Goal: Download file/media

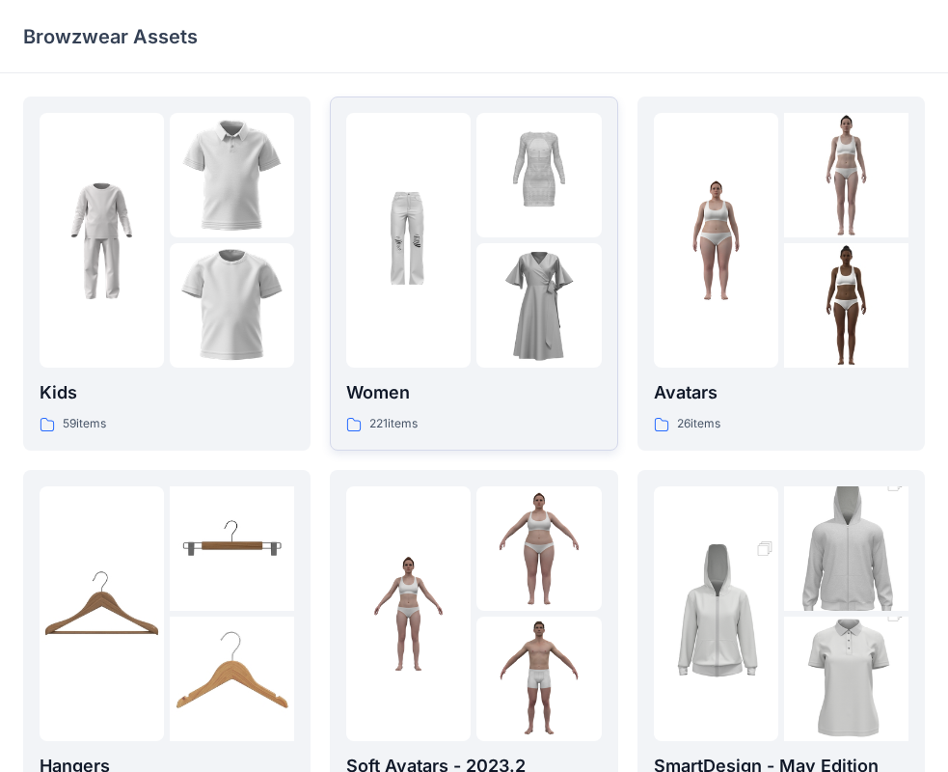
click at [560, 276] on div at bounding box center [539, 305] width 124 height 124
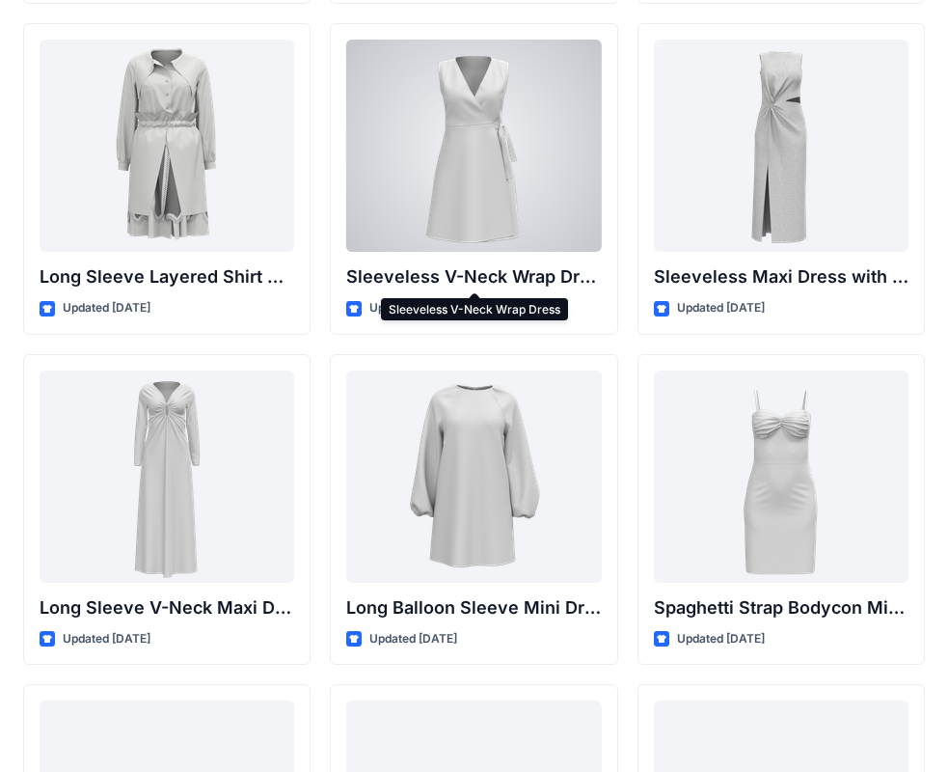
scroll to position [2813, 0]
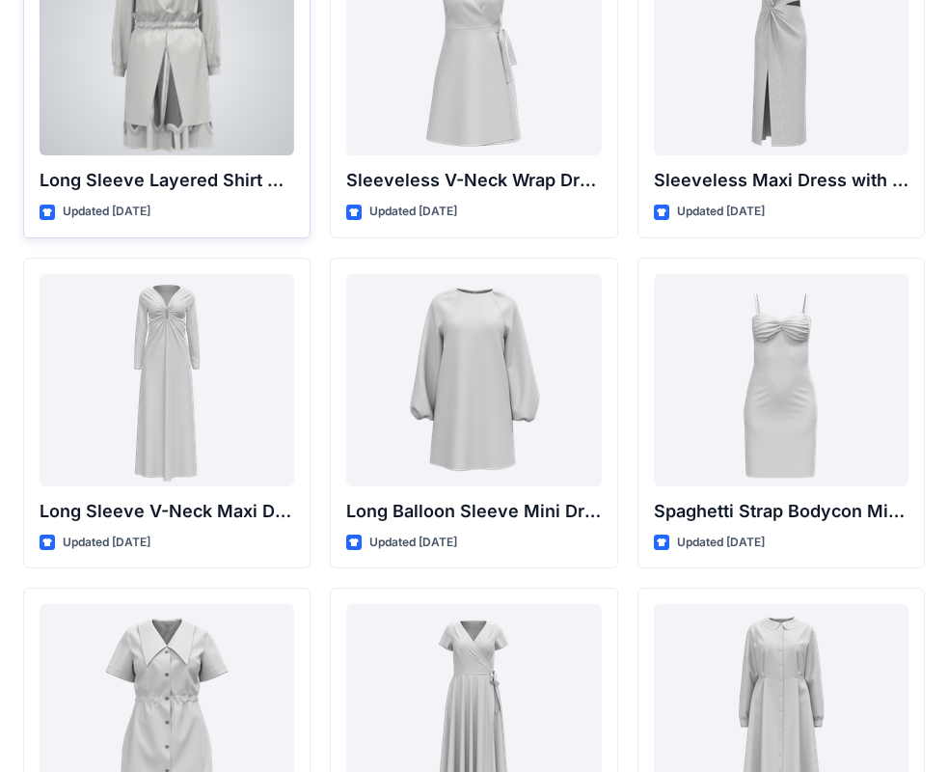
click at [143, 101] on div at bounding box center [167, 49] width 255 height 212
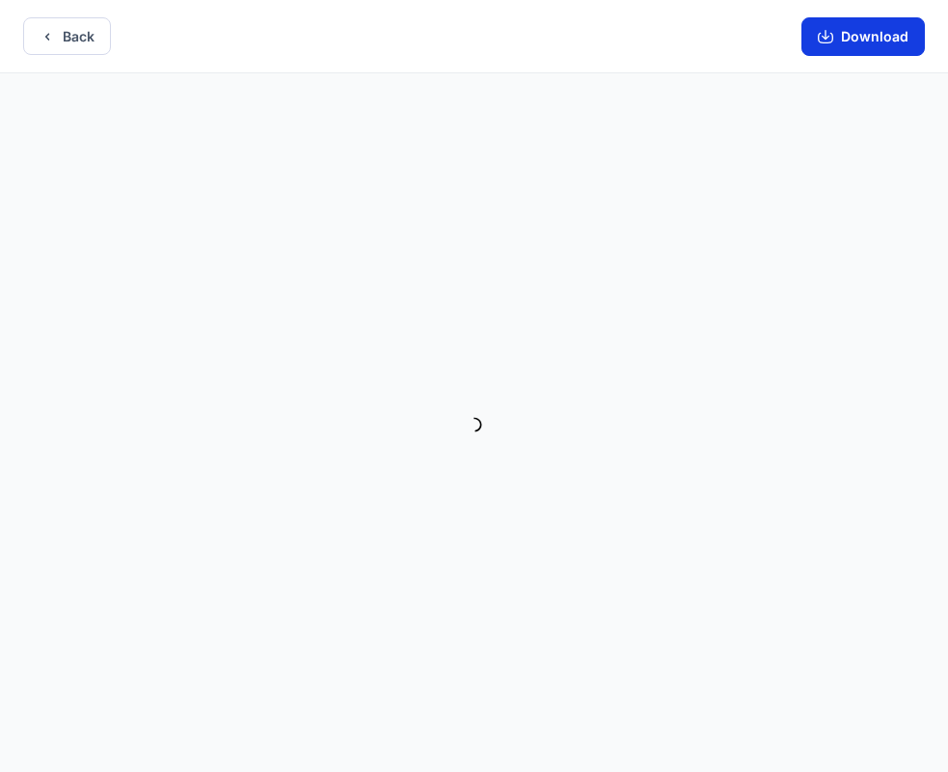
click at [849, 29] on button "Download" at bounding box center [863, 36] width 123 height 39
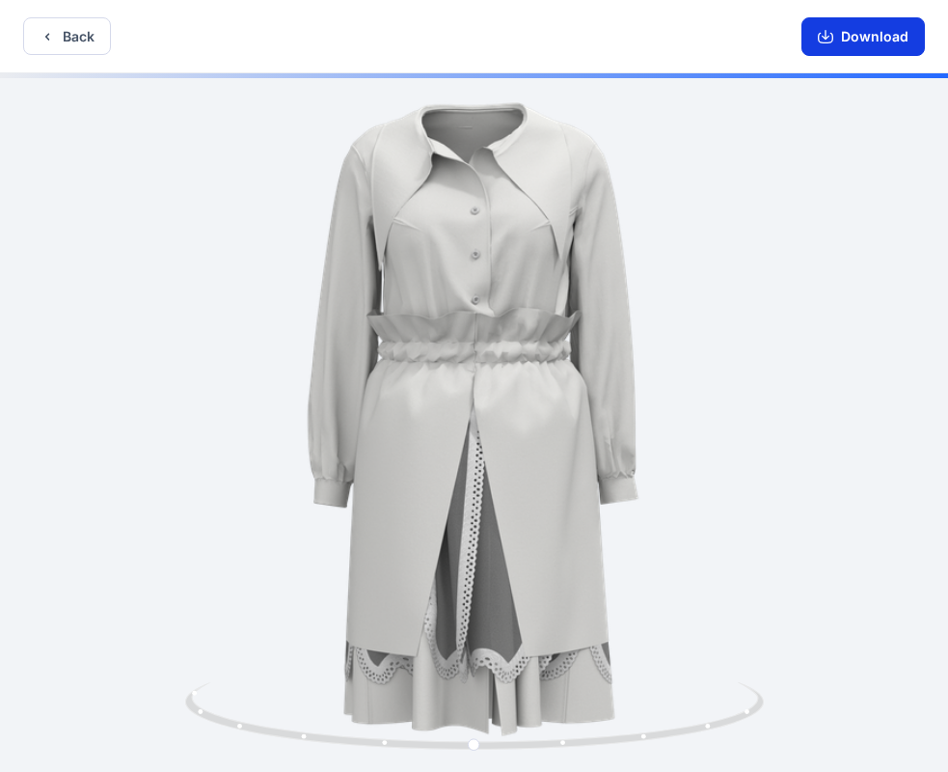
click at [825, 42] on icon "button" at bounding box center [825, 38] width 15 height 11
click at [825, 33] on icon "button" at bounding box center [825, 36] width 15 height 15
